Goal: Task Accomplishment & Management: Manage account settings

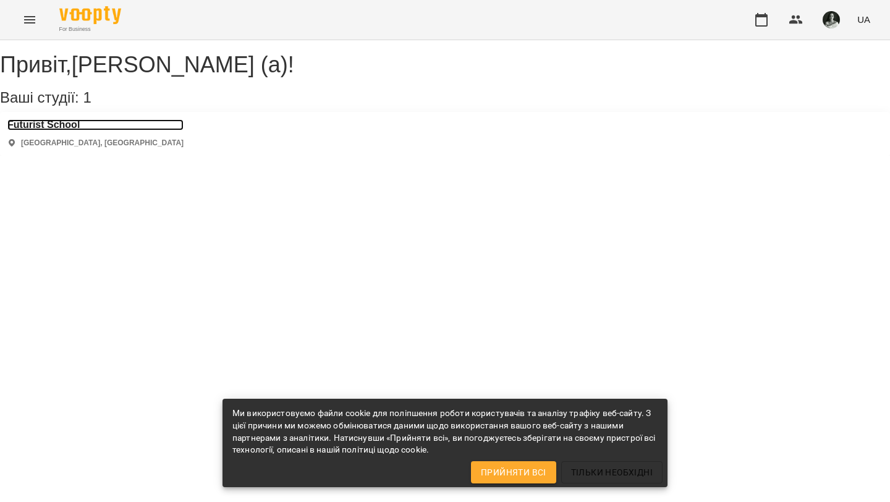
click at [46, 130] on h3 "Futurist School" at bounding box center [95, 124] width 176 height 11
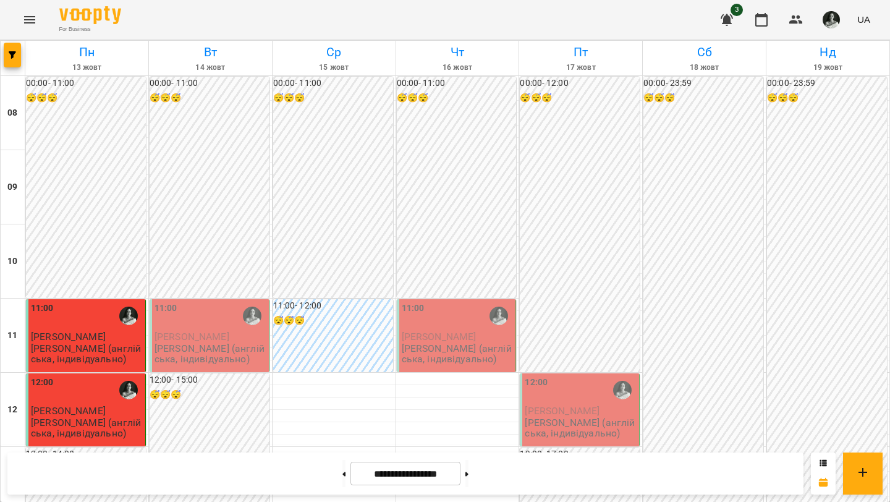
click at [215, 342] on p "[PERSON_NAME]" at bounding box center [210, 336] width 112 height 11
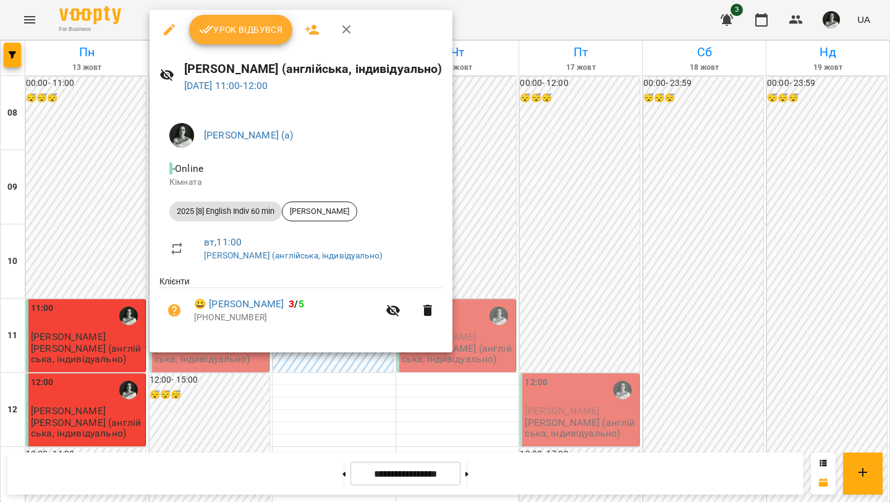
click at [237, 34] on span "Урок відбувся" at bounding box center [241, 29] width 84 height 15
